Goal: Task Accomplishment & Management: Use online tool/utility

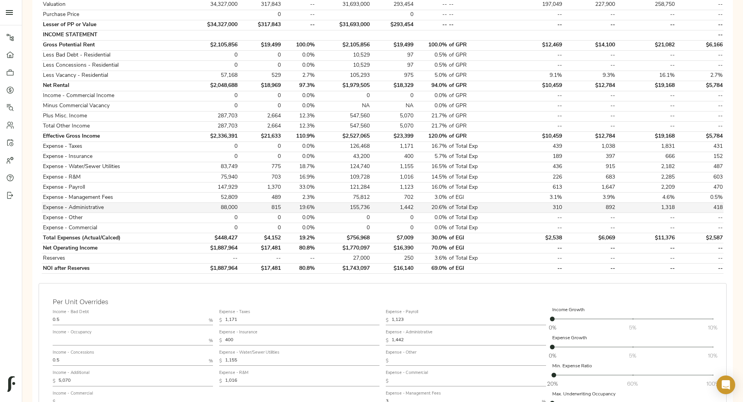
scroll to position [224, 0]
click at [282, 202] on td "815" at bounding box center [260, 207] width 43 height 10
drag, startPoint x: 322, startPoint y: 201, endPoint x: 311, endPoint y: 199, distance: 11.1
click at [282, 202] on td "815" at bounding box center [260, 207] width 43 height 10
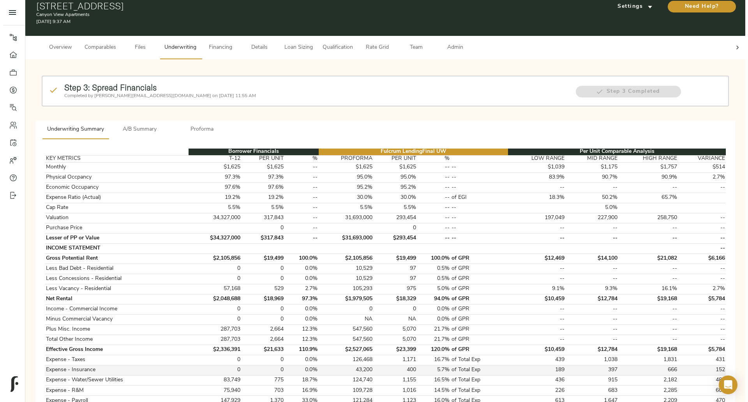
scroll to position [9, 0]
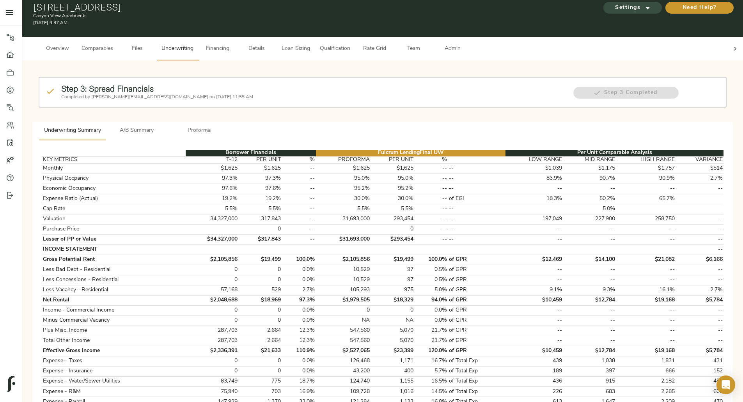
click at [611, 7] on span "Settings" at bounding box center [632, 8] width 43 height 10
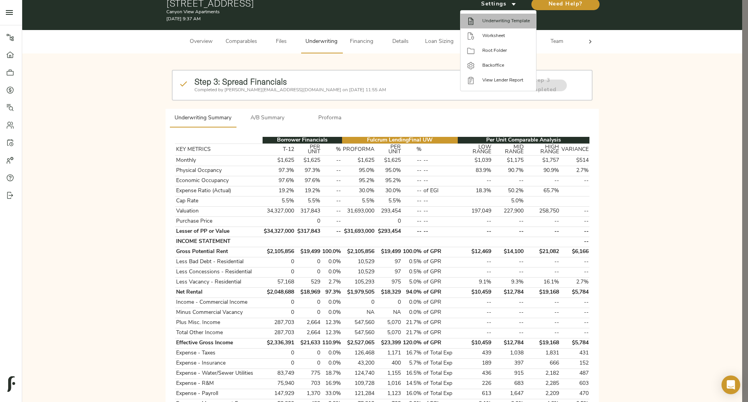
click at [502, 25] on li "Underwriting Template" at bounding box center [499, 21] width 76 height 15
click at [295, 4] on div at bounding box center [374, 201] width 748 height 402
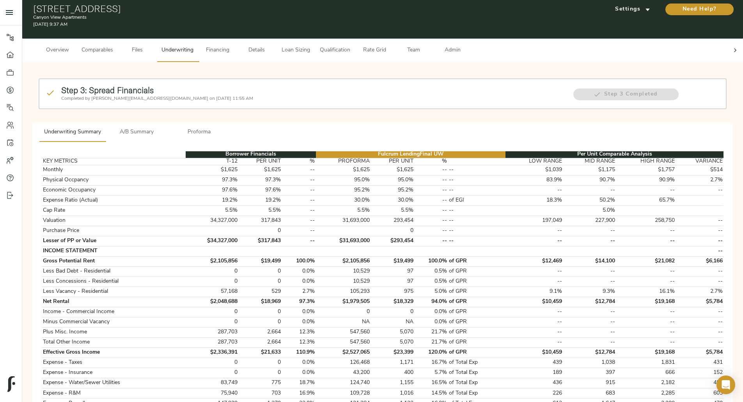
scroll to position [0, 0]
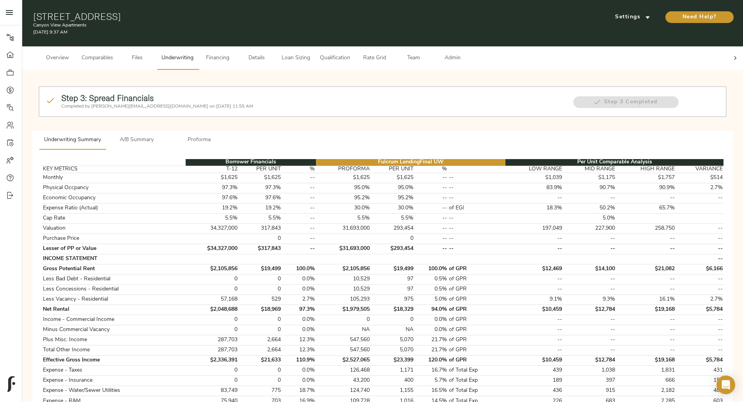
drag, startPoint x: 295, startPoint y: 4, endPoint x: 163, endPoint y: 12, distance: 132.8
click at [163, 12] on div "[STREET_ADDRESS] Canyon View Apartments [DATE] 9:37 AM Settings Need Help?" at bounding box center [382, 23] width 720 height 46
copy h1 "[STREET_ADDRESS]"
click at [168, 131] on button "A/B Summary" at bounding box center [137, 140] width 62 height 19
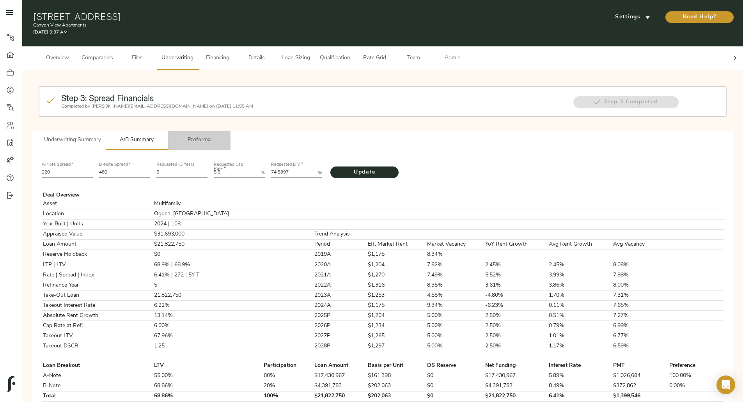
click at [226, 135] on span "Proforma" at bounding box center [199, 140] width 53 height 10
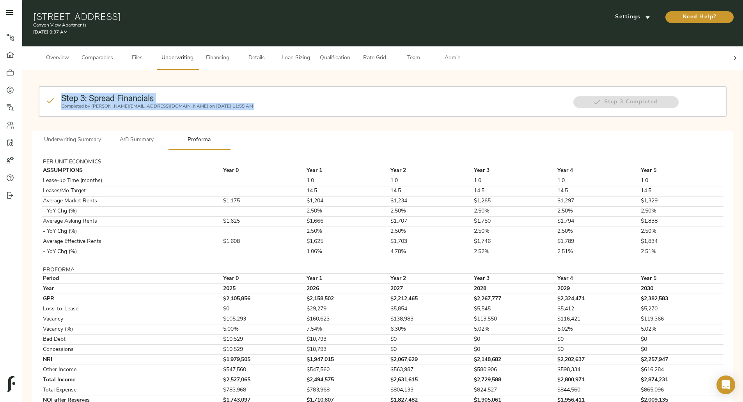
drag, startPoint x: 403, startPoint y: 119, endPoint x: 270, endPoint y: 61, distance: 145.8
click at [270, 61] on div "Overview Comparables Files Underwriting Financing Details Loan Sizing Qualifica…" at bounding box center [382, 235] width 720 height 378
click at [243, 76] on div "Step 3: Spread Financials Completed by [PERSON_NAME][EMAIL_ADDRESS][DOMAIN_NAME…" at bounding box center [382, 247] width 708 height 343
click at [136, 114] on div "Step 3: Spread Financials Completed by [PERSON_NAME][EMAIL_ADDRESS][DOMAIN_NAME…" at bounding box center [382, 247] width 708 height 343
drag, startPoint x: 196, startPoint y: 91, endPoint x: 292, endPoint y: 88, distance: 95.5
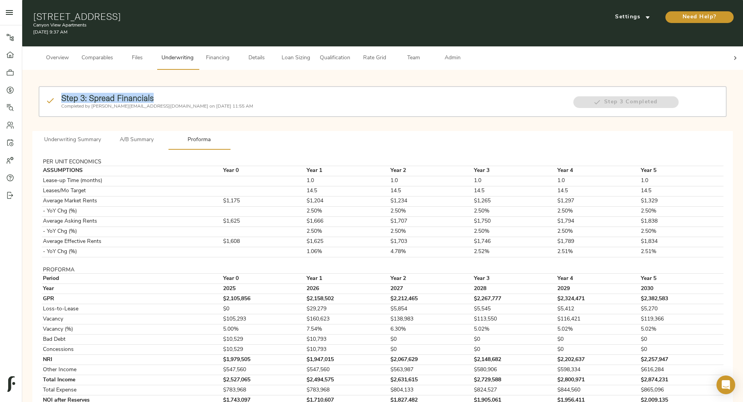
click at [293, 93] on h2 "Step 3: Spread Financials" at bounding box center [313, 98] width 504 height 10
click at [237, 83] on div "Step 3: Spread Financials Completed by [PERSON_NAME][EMAIL_ADDRESS][DOMAIN_NAME…" at bounding box center [382, 108] width 694 height 51
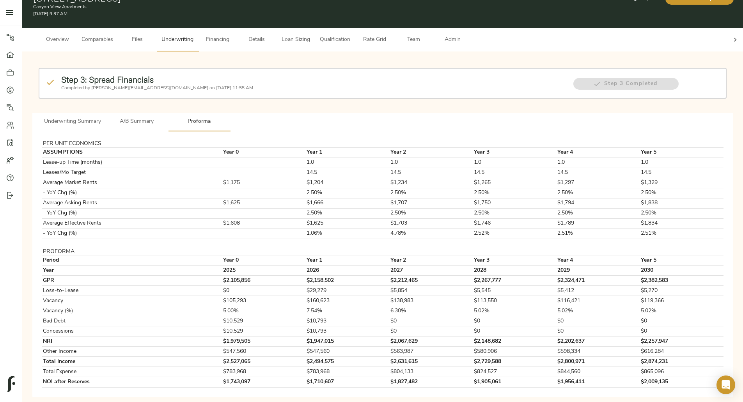
click at [401, 58] on div "Step 3: Spread Financials Completed by [PERSON_NAME][EMAIL_ADDRESS][DOMAIN_NAME…" at bounding box center [382, 229] width 708 height 343
